Goal: Task Accomplishment & Management: Use online tool/utility

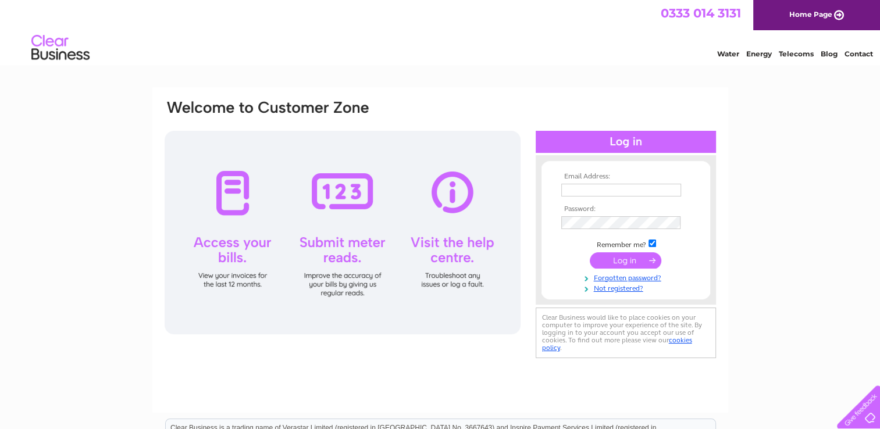
type input "[PERSON_NAME][EMAIL_ADDRESS][PERSON_NAME][DOMAIN_NAME]"
click at [626, 263] on input "submit" at bounding box center [626, 260] width 72 height 16
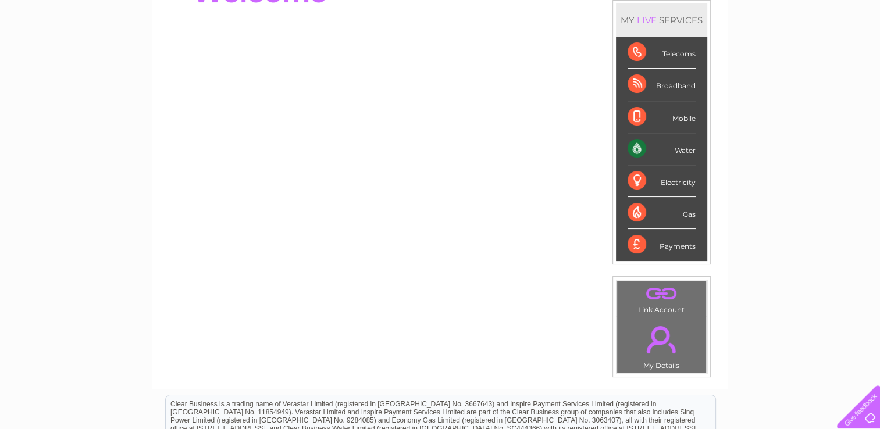
scroll to position [163, 0]
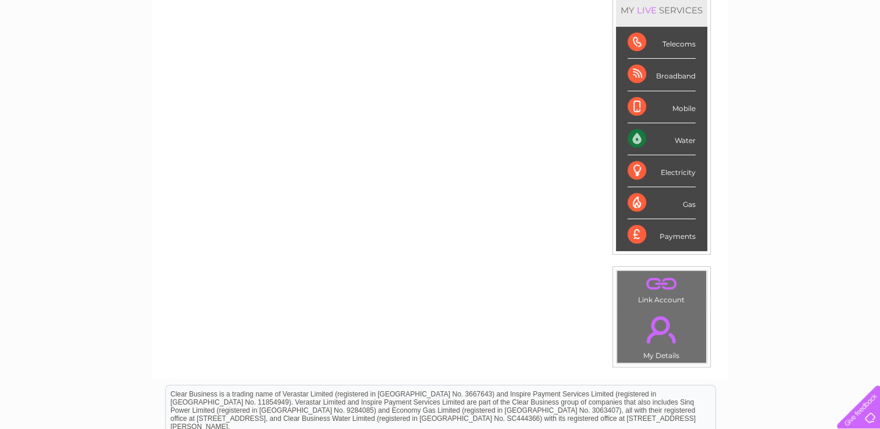
click at [639, 138] on div "Water" at bounding box center [662, 139] width 68 height 32
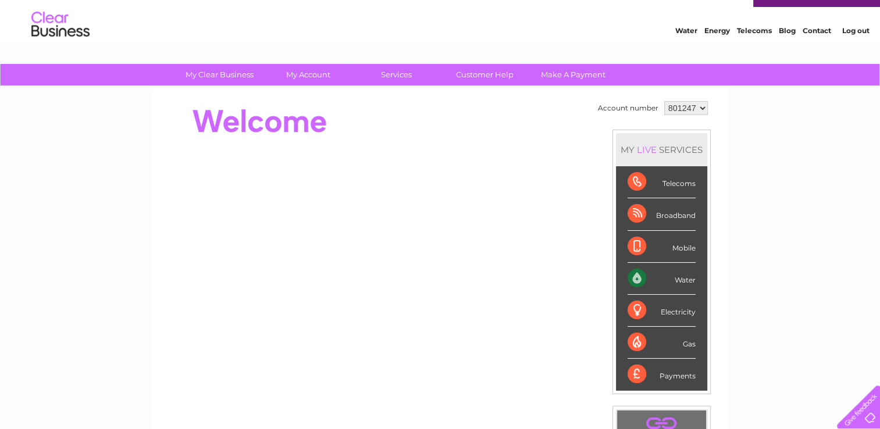
scroll to position [0, 0]
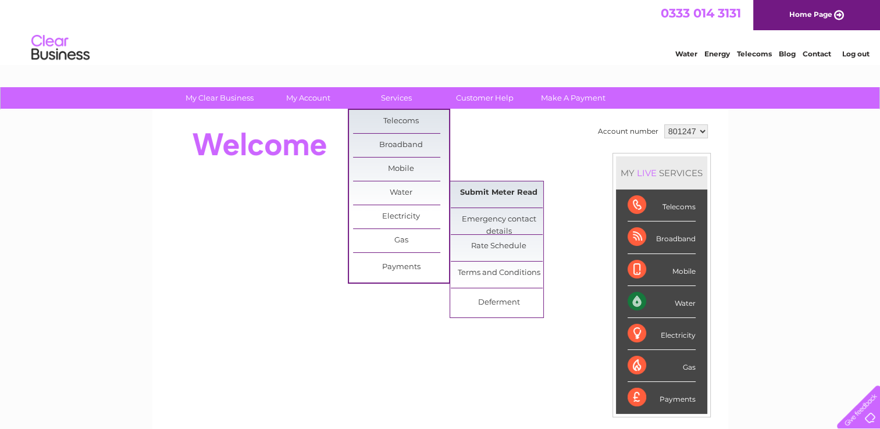
click at [475, 190] on link "Submit Meter Read" at bounding box center [499, 192] width 96 height 23
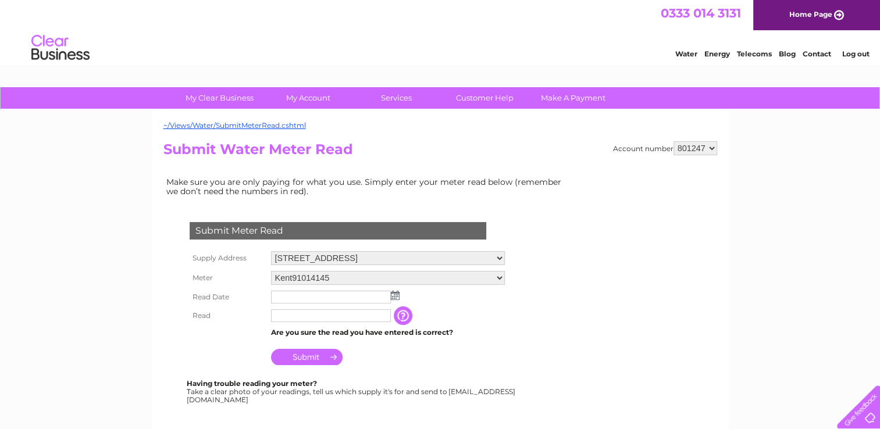
click at [394, 296] on img at bounding box center [395, 295] width 9 height 9
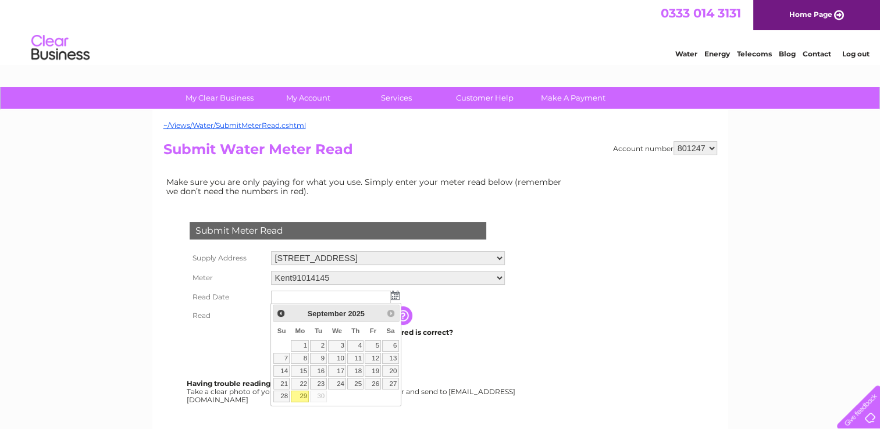
click at [302, 395] on link "29" at bounding box center [300, 397] width 18 height 12
type input "2025/09/29"
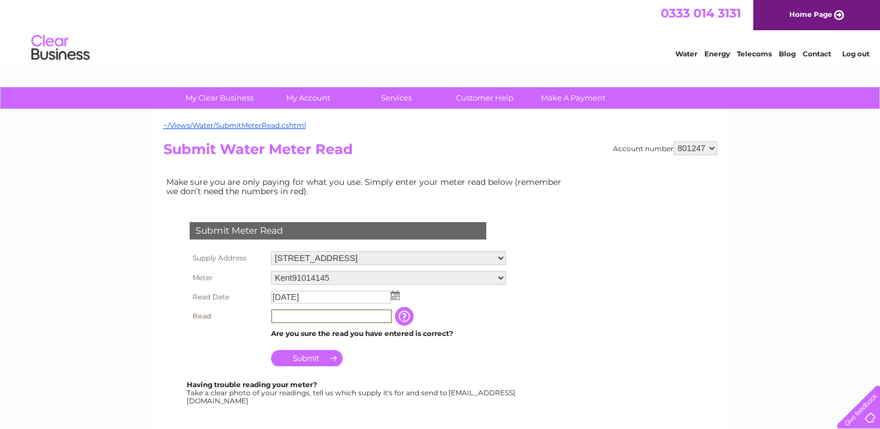
click at [337, 317] on input "text" at bounding box center [331, 316] width 121 height 14
type input "2914"
click at [303, 360] on input "Submit" at bounding box center [307, 357] width 72 height 16
